Goal: Task Accomplishment & Management: Manage account settings

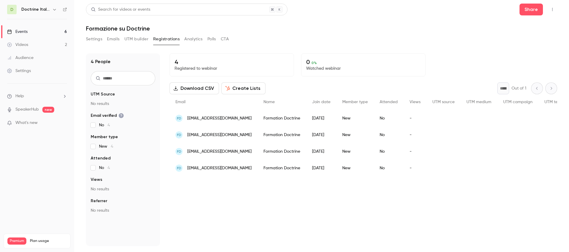
click at [39, 9] on h6 "Doctrine Italia Formation Avocat" at bounding box center [35, 10] width 28 height 6
click at [32, 30] on link "Events 6" at bounding box center [37, 31] width 74 height 13
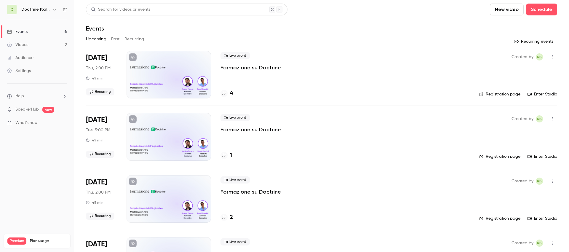
click at [117, 40] on button "Past" at bounding box center [115, 38] width 9 height 9
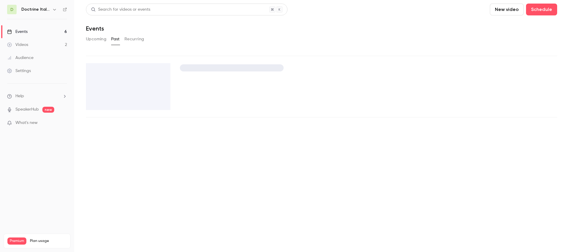
click at [117, 40] on button "Past" at bounding box center [115, 38] width 9 height 9
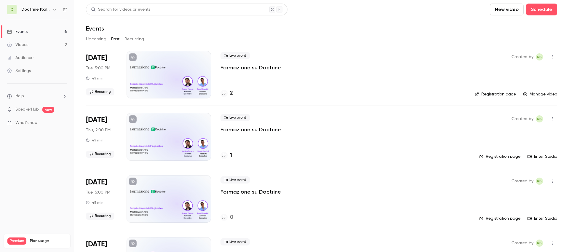
click at [124, 40] on div "Upcoming Past Recurring" at bounding box center [322, 38] width 472 height 9
click at [130, 40] on button "Recurring" at bounding box center [135, 38] width 20 height 9
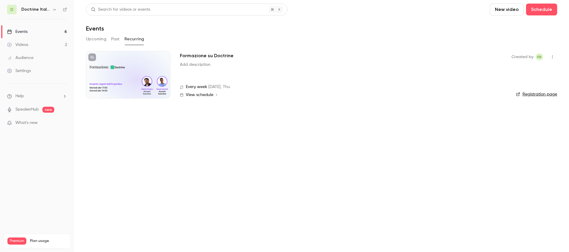
click at [118, 41] on button "Past" at bounding box center [115, 38] width 9 height 9
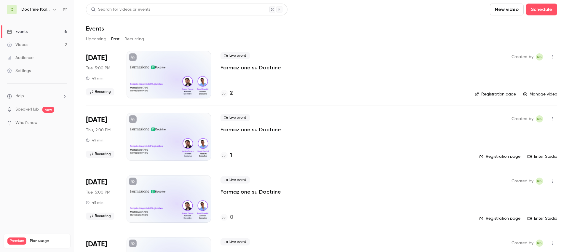
click at [101, 38] on button "Upcoming" at bounding box center [96, 38] width 20 height 9
click at [227, 157] on div "1" at bounding box center [227, 156] width 12 height 8
click at [114, 41] on button "Past" at bounding box center [115, 38] width 9 height 9
click at [101, 37] on button "Upcoming" at bounding box center [96, 38] width 20 height 9
click at [114, 38] on button "Past" at bounding box center [115, 38] width 9 height 9
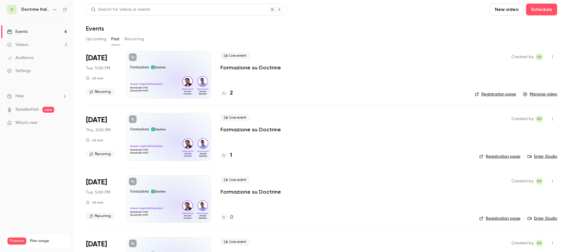
click at [92, 39] on button "Upcoming" at bounding box center [96, 38] width 20 height 9
click at [33, 11] on h6 "Doctrine Italia Formation Avocat" at bounding box center [35, 10] width 28 height 6
click at [140, 36] on button "Recurring" at bounding box center [135, 38] width 20 height 9
click at [227, 93] on div at bounding box center [224, 93] width 7 height 7
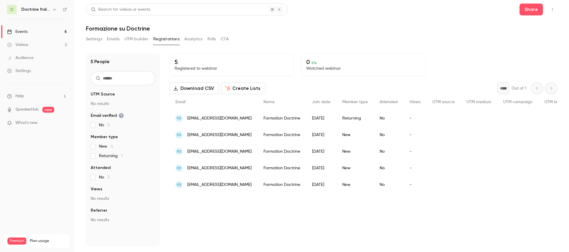
click at [326, 120] on div "2025/09/16" at bounding box center [321, 118] width 30 height 17
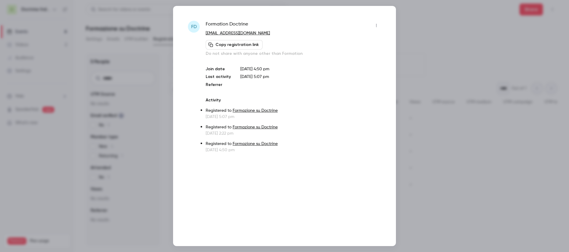
click at [377, 24] on icon "button" at bounding box center [376, 25] width 5 height 4
click at [360, 56] on div "Remove registration" at bounding box center [353, 56] width 45 height 6
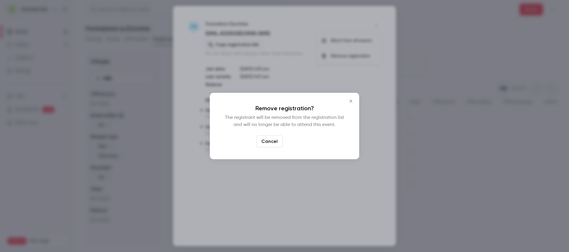
click at [302, 141] on button "Confirm" at bounding box center [299, 142] width 28 height 12
